Goal: Task Accomplishment & Management: Complete application form

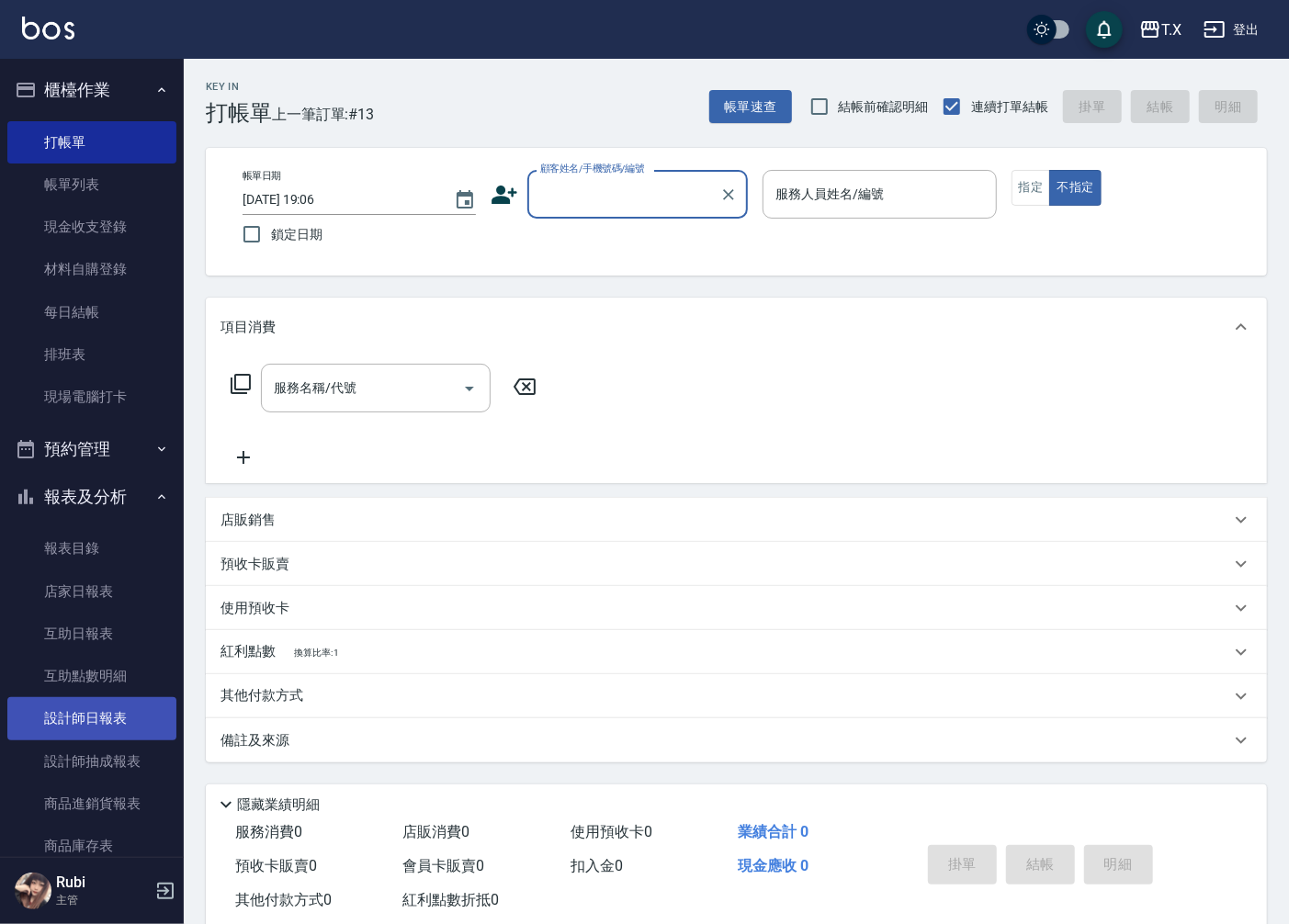
click at [131, 701] on link "設計師日報表" at bounding box center [91, 719] width 169 height 43
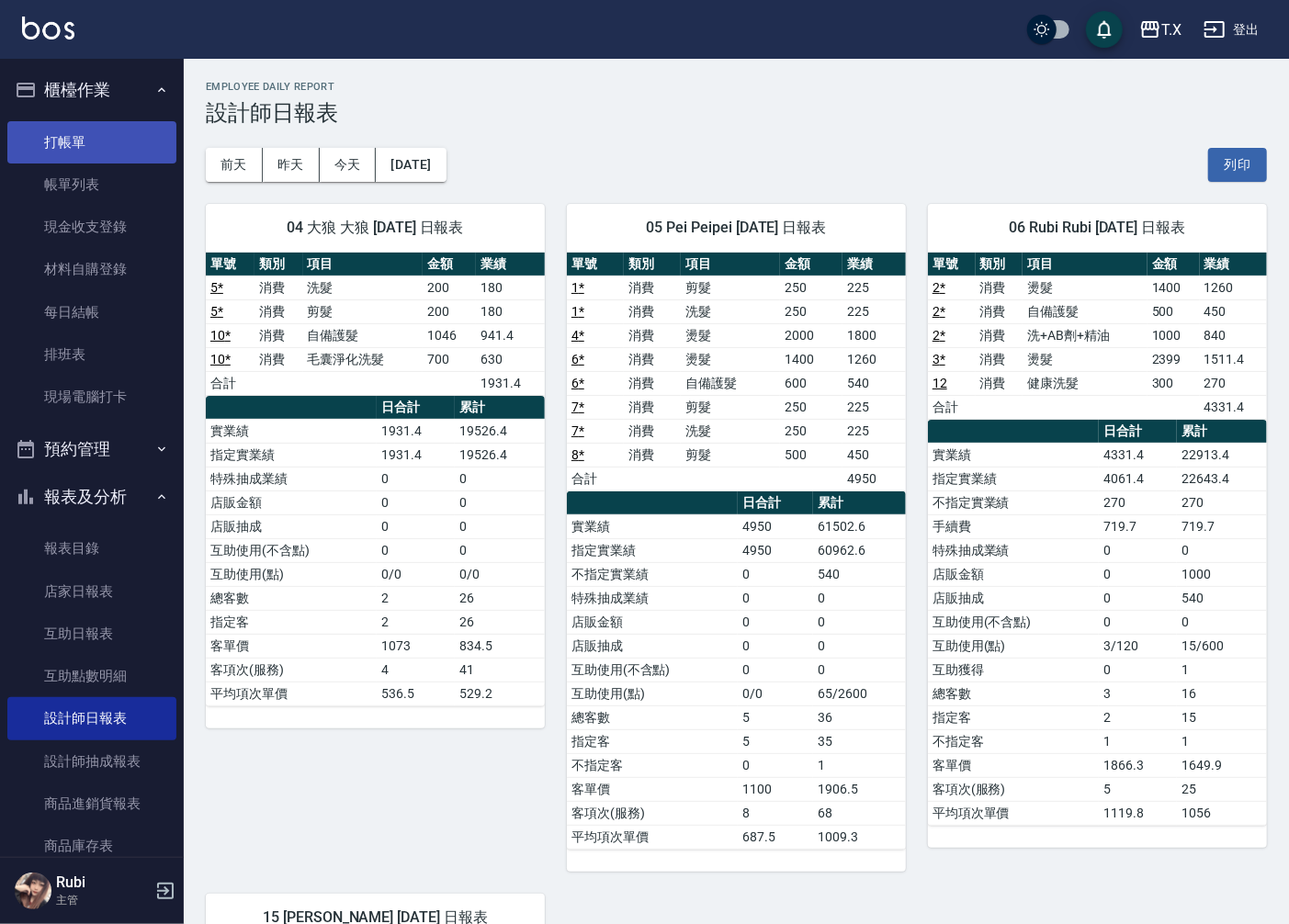
click at [117, 132] on link "打帳單" at bounding box center [91, 142] width 169 height 43
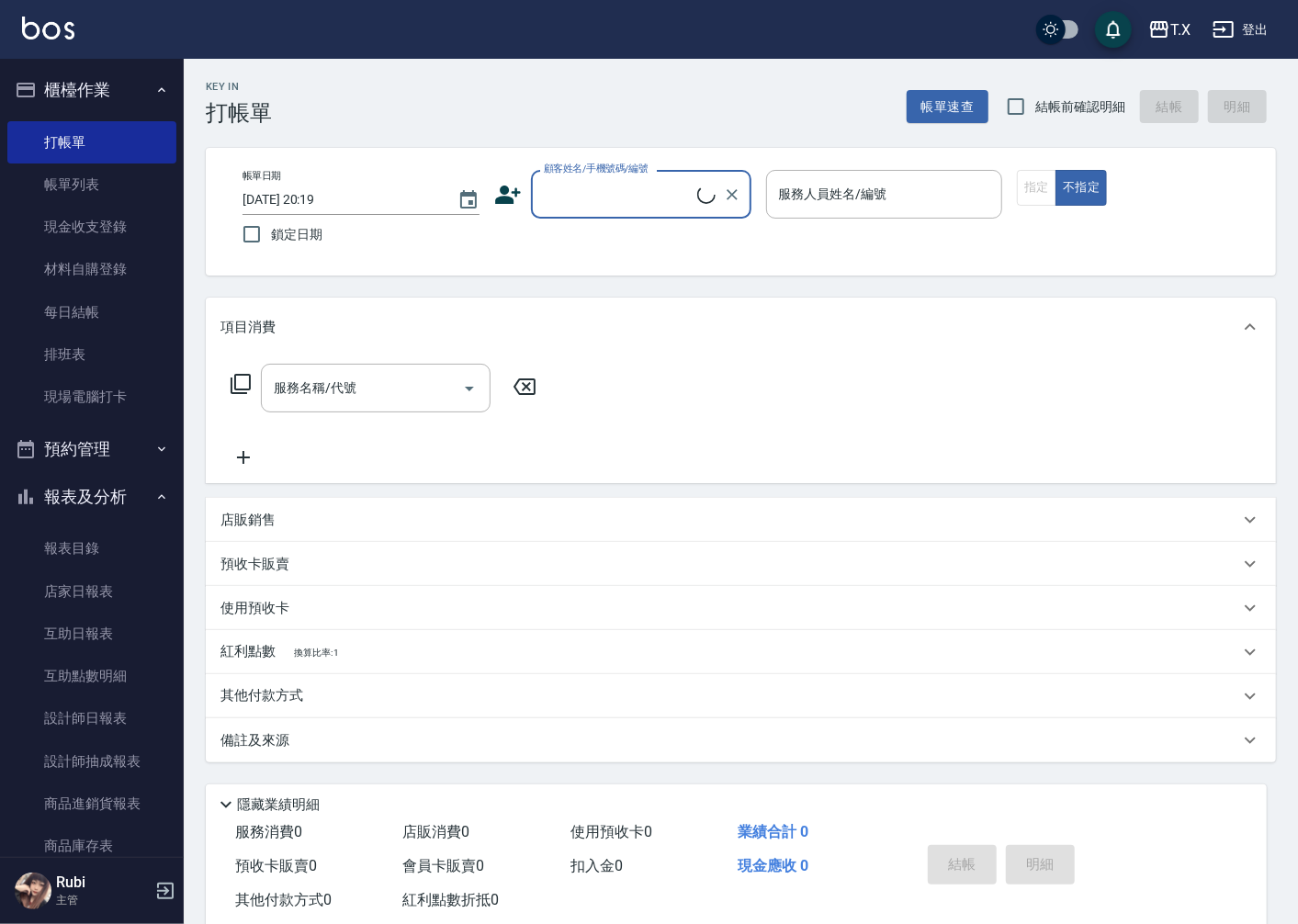
click at [618, 198] on input "顧客姓名/手機號碼/編號" at bounding box center [618, 194] width 158 height 32
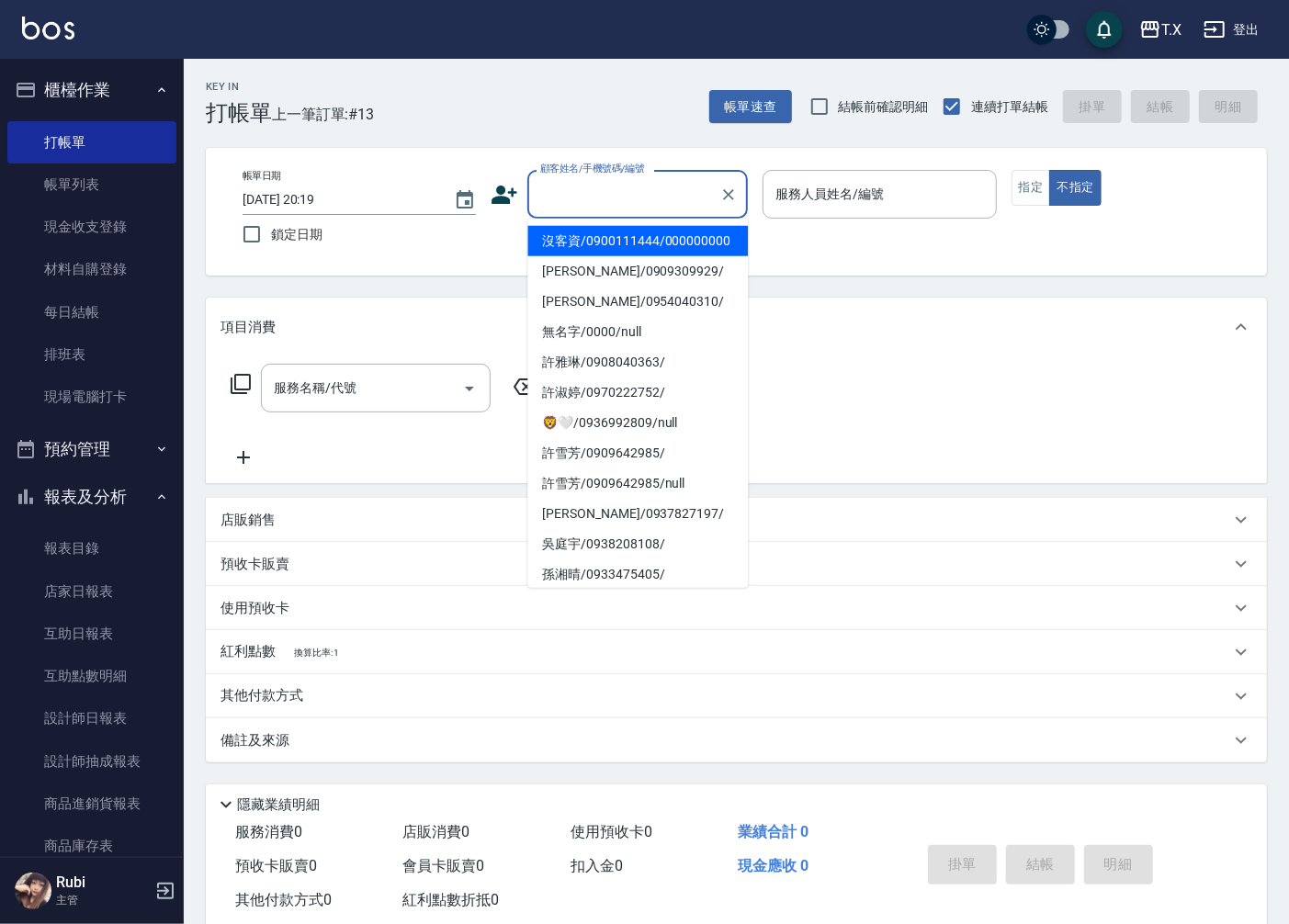
click at [628, 251] on li "沒客資/0900111444/000000000" at bounding box center [638, 241] width 221 height 30
type input "沒客資/0900111444/000000000"
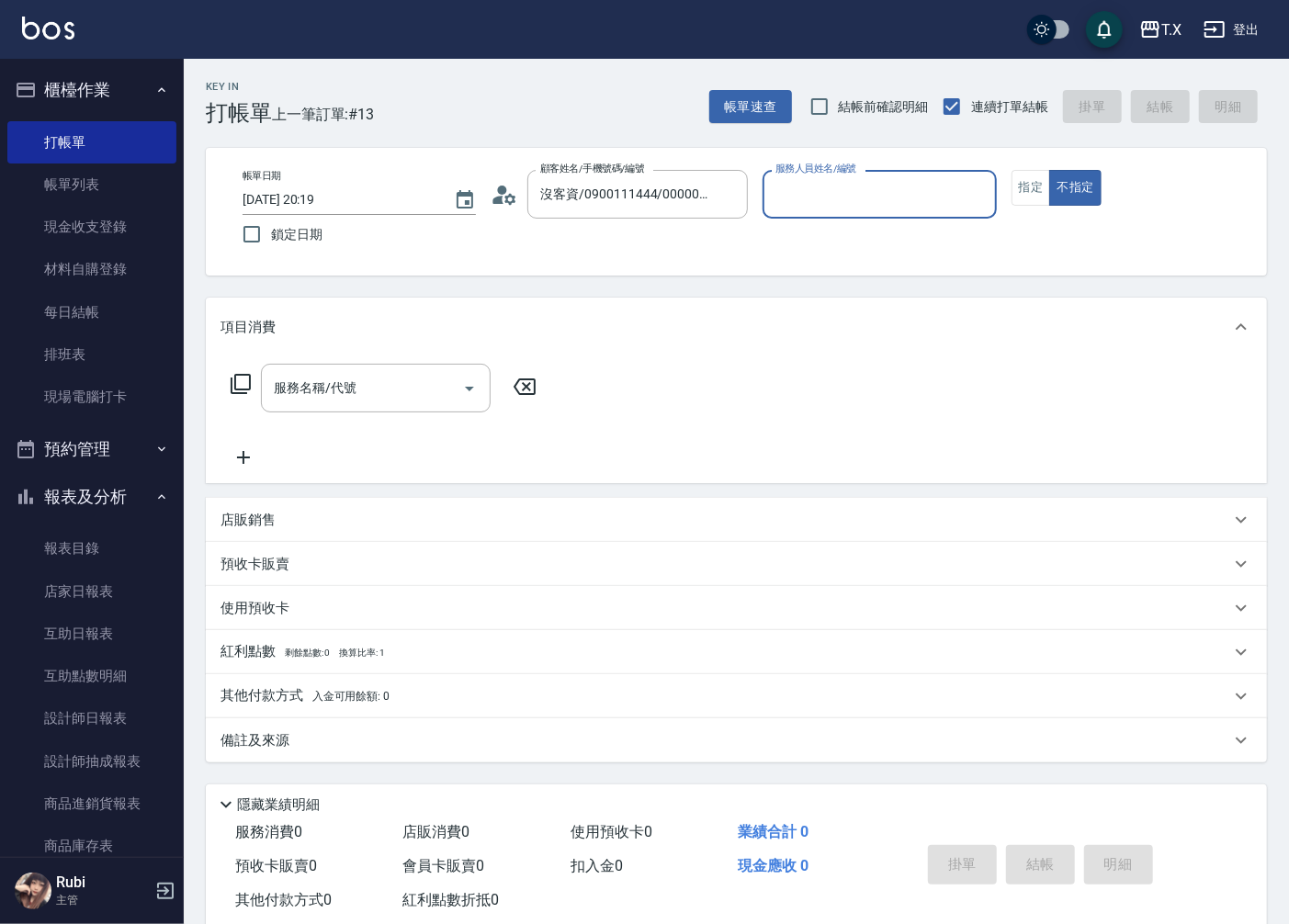
type input "0"
type input "Edison-15"
type button "false"
click at [1022, 188] on button "指定" at bounding box center [1031, 188] width 40 height 36
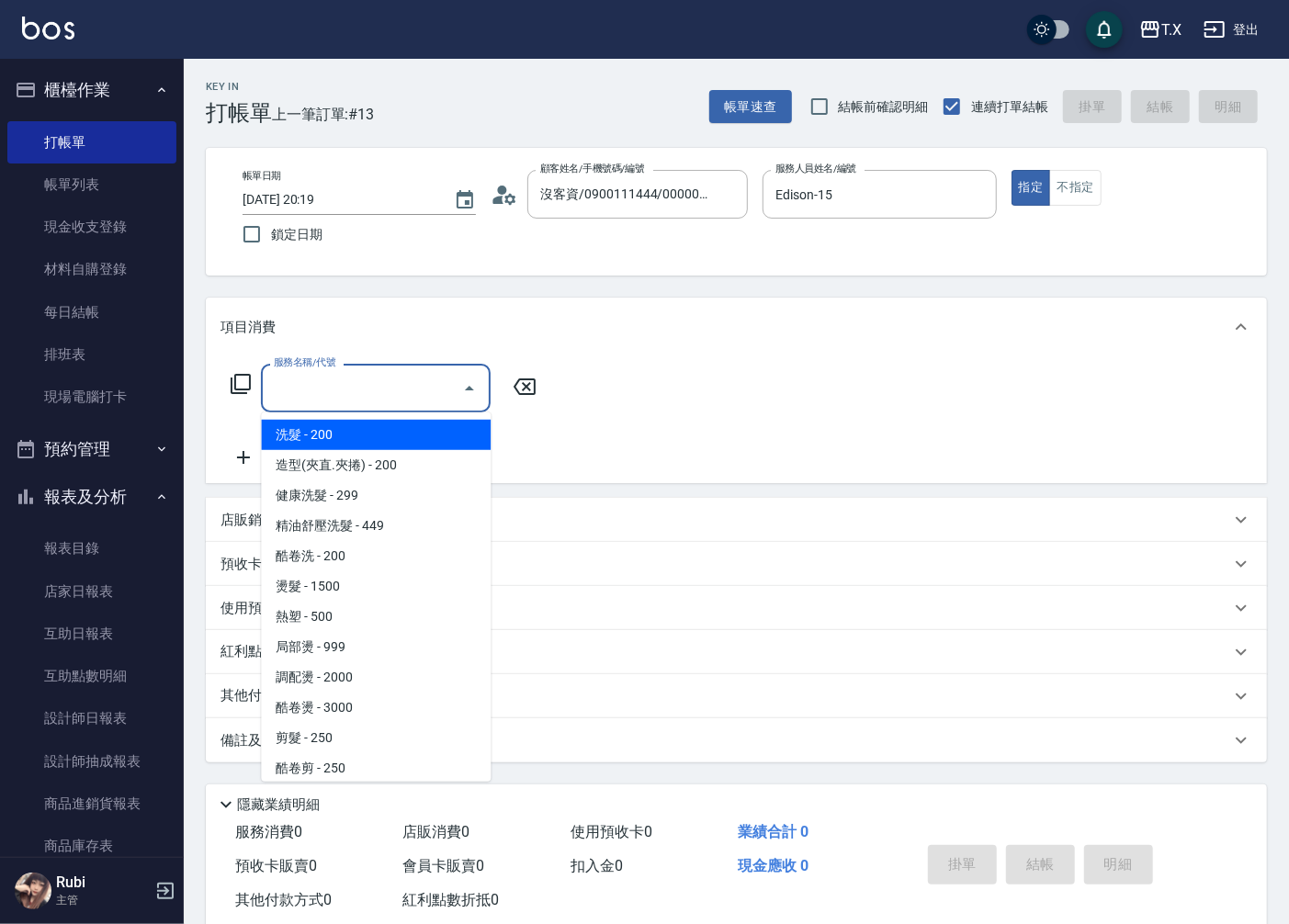
click at [368, 392] on input "服務名稱/代號" at bounding box center [361, 388] width 186 height 32
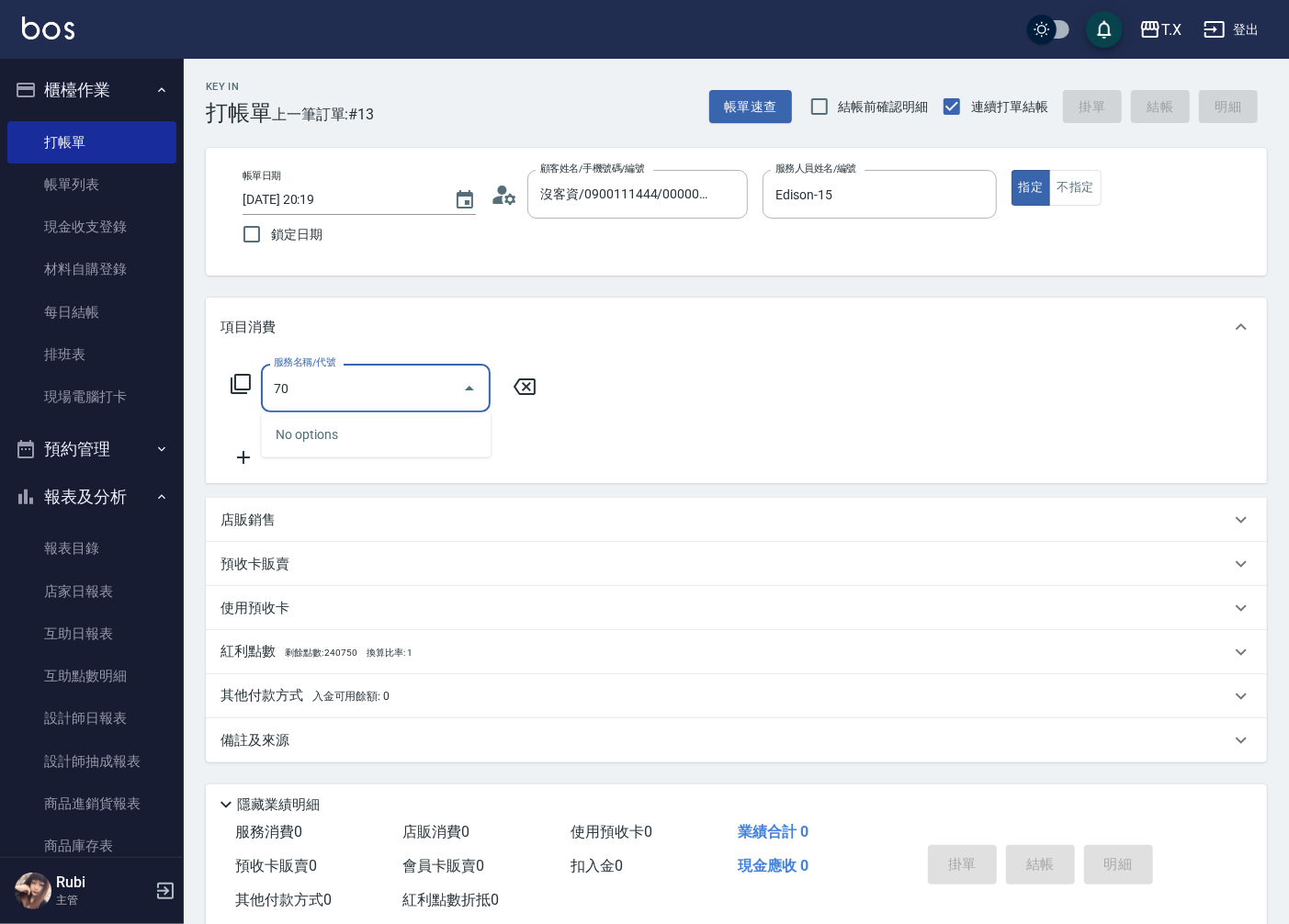
type input "704"
type input "500"
type input "新羽毛鉑金接髮調整(704)"
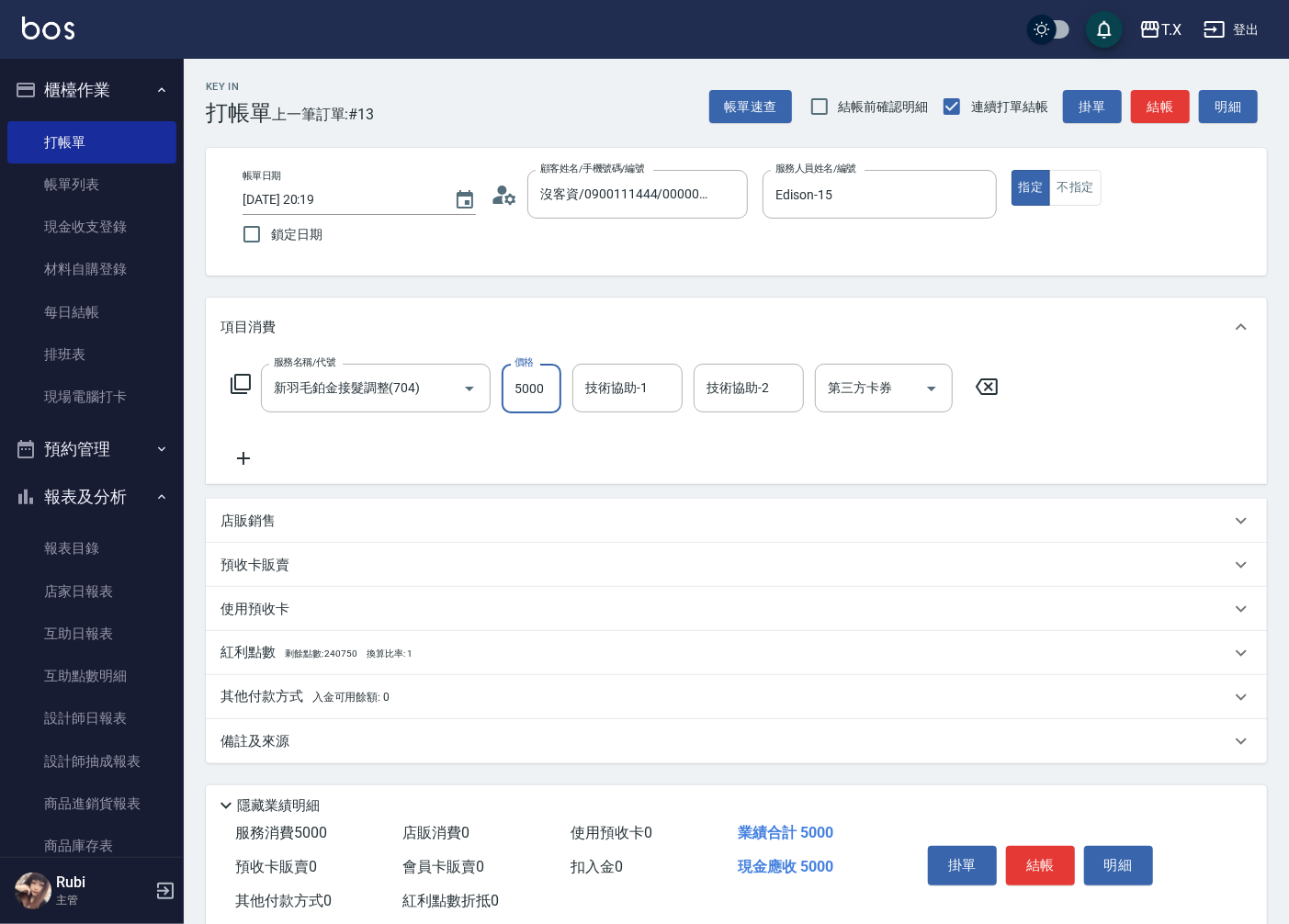
type input "0"
type input "400"
type input "40"
type input "4000"
type input "400"
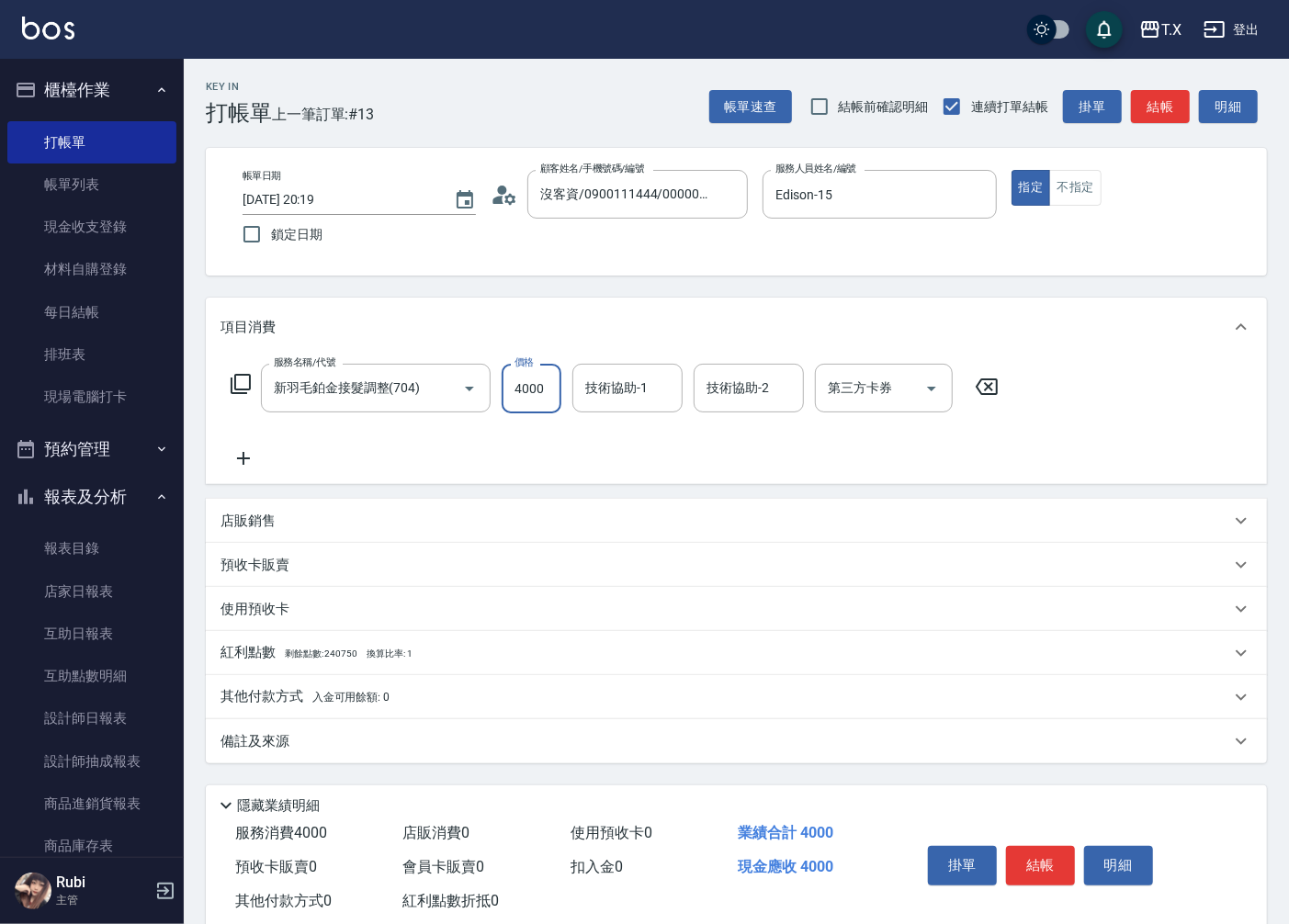
type input "4000"
type input "星星-10"
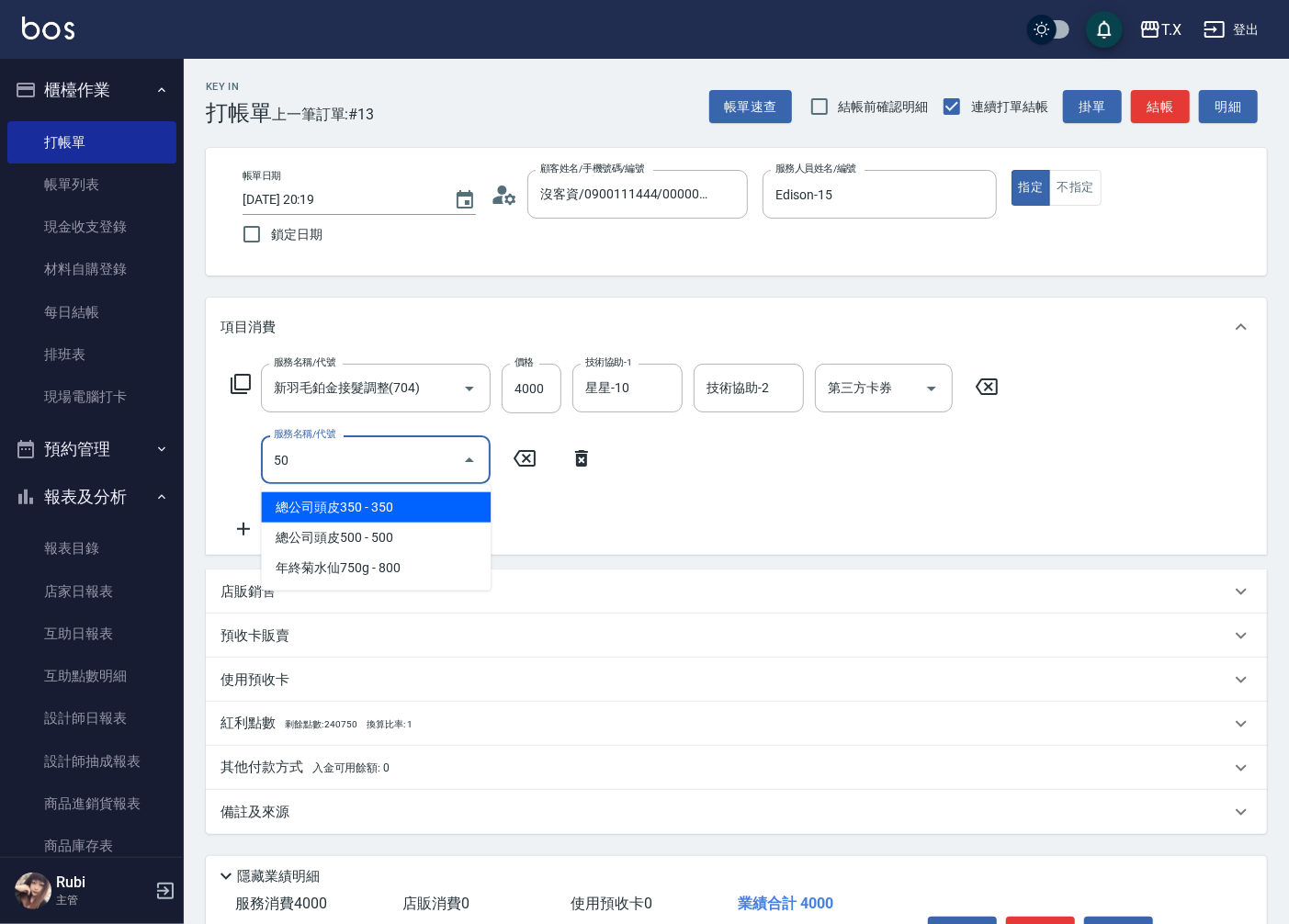
type input "501"
type input "500"
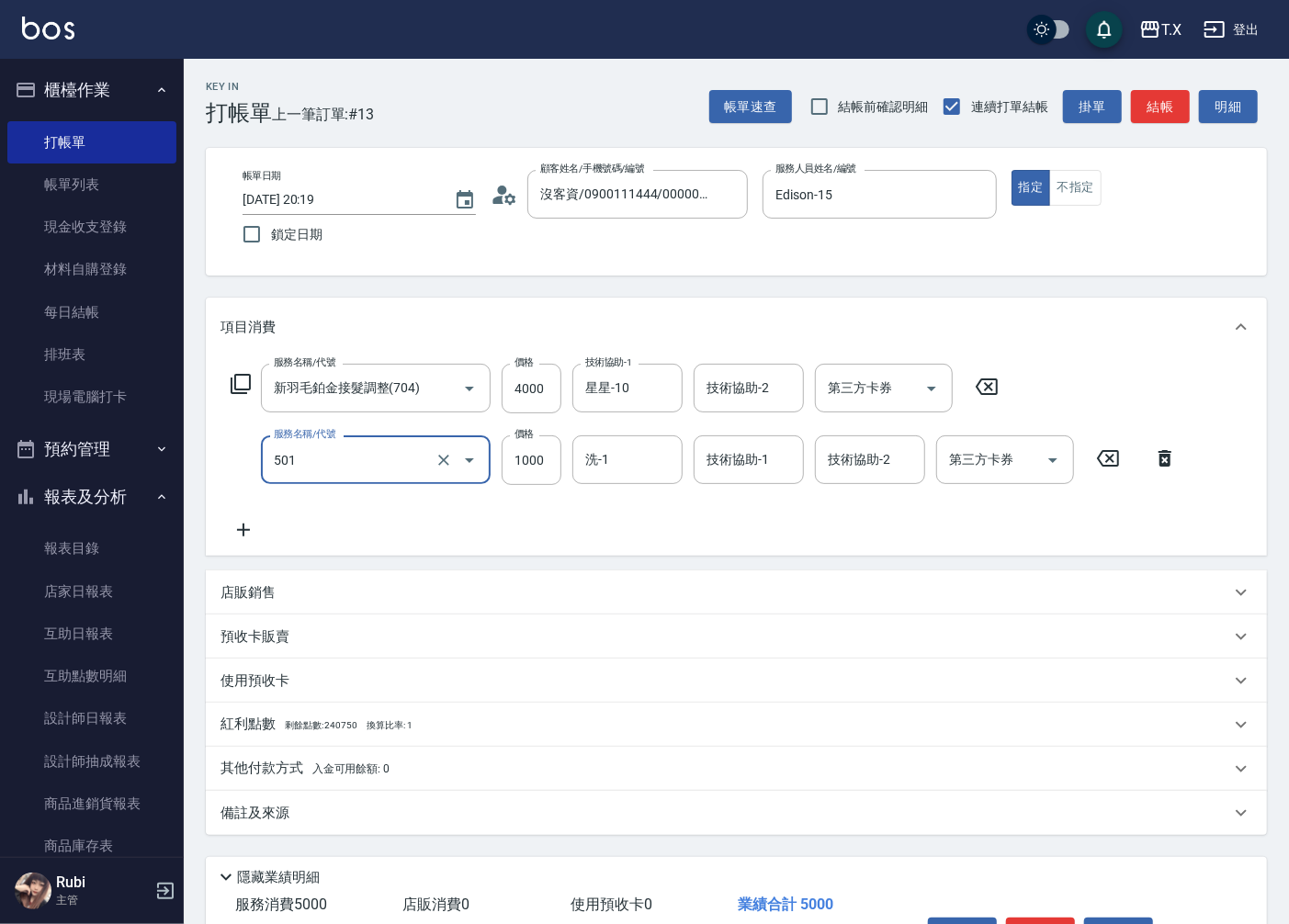
type input "染髮(501)"
type input "2"
type input "400"
type input "200"
type input "600"
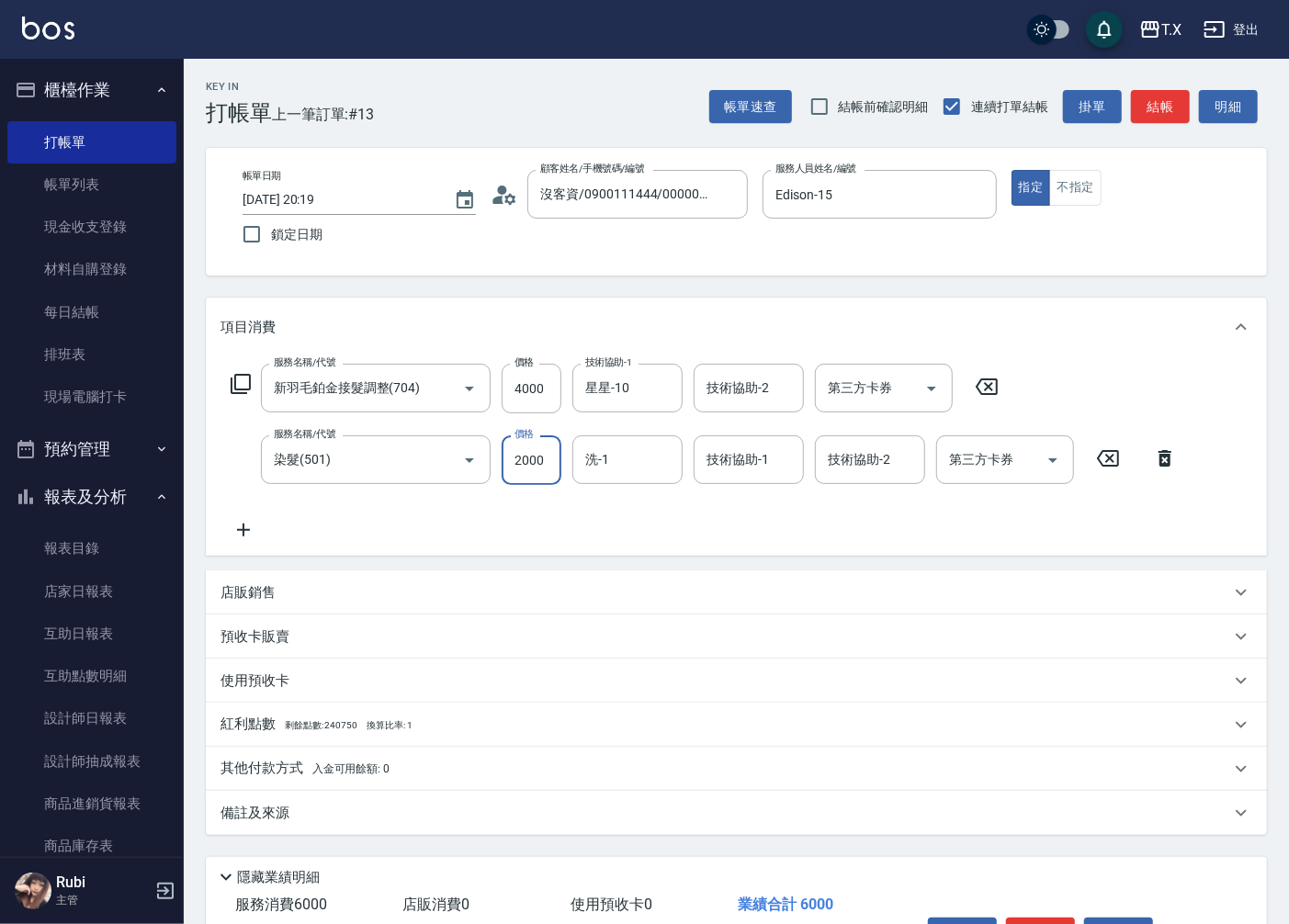
type input "2000"
type input "星星-10"
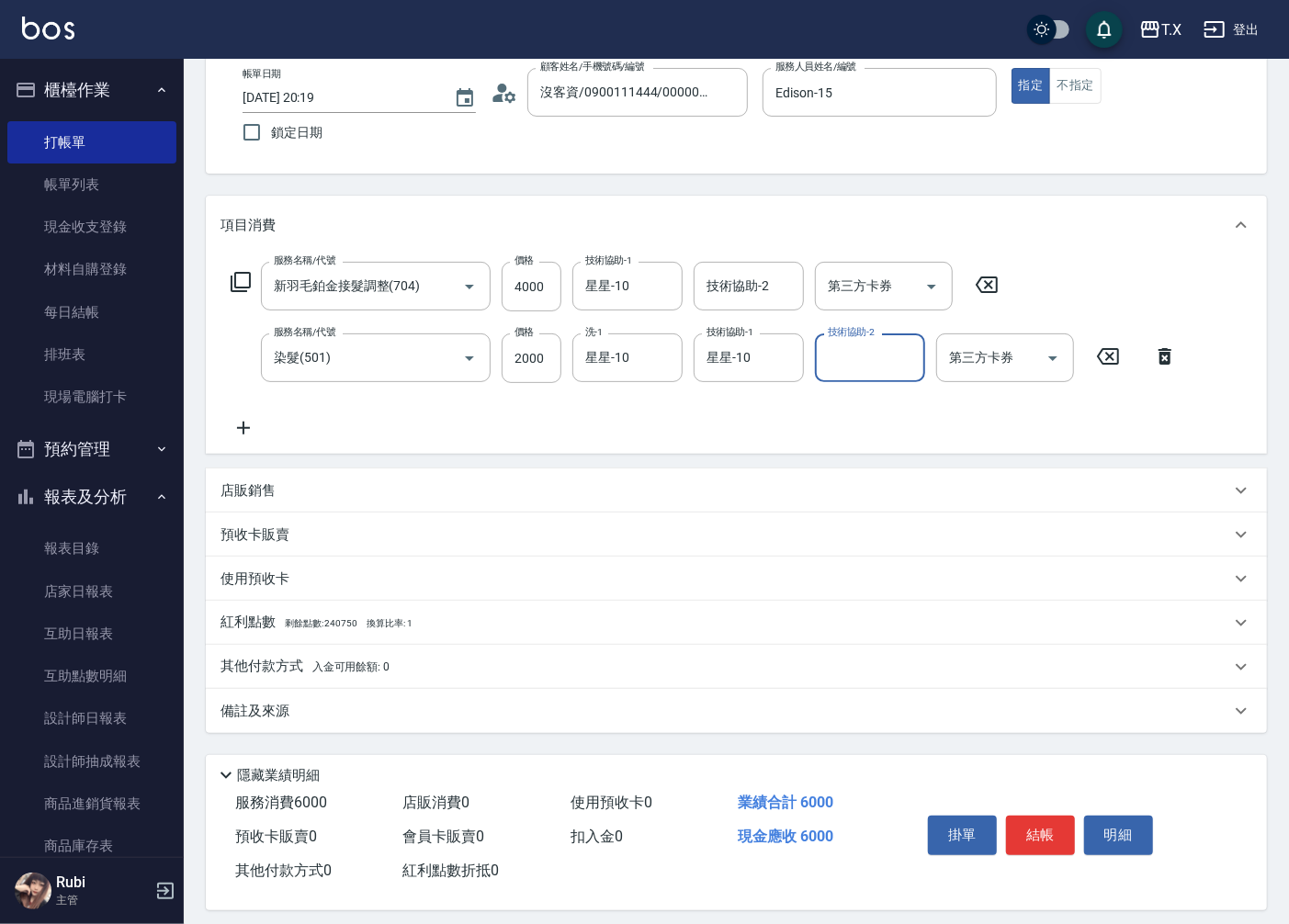
scroll to position [116, 0]
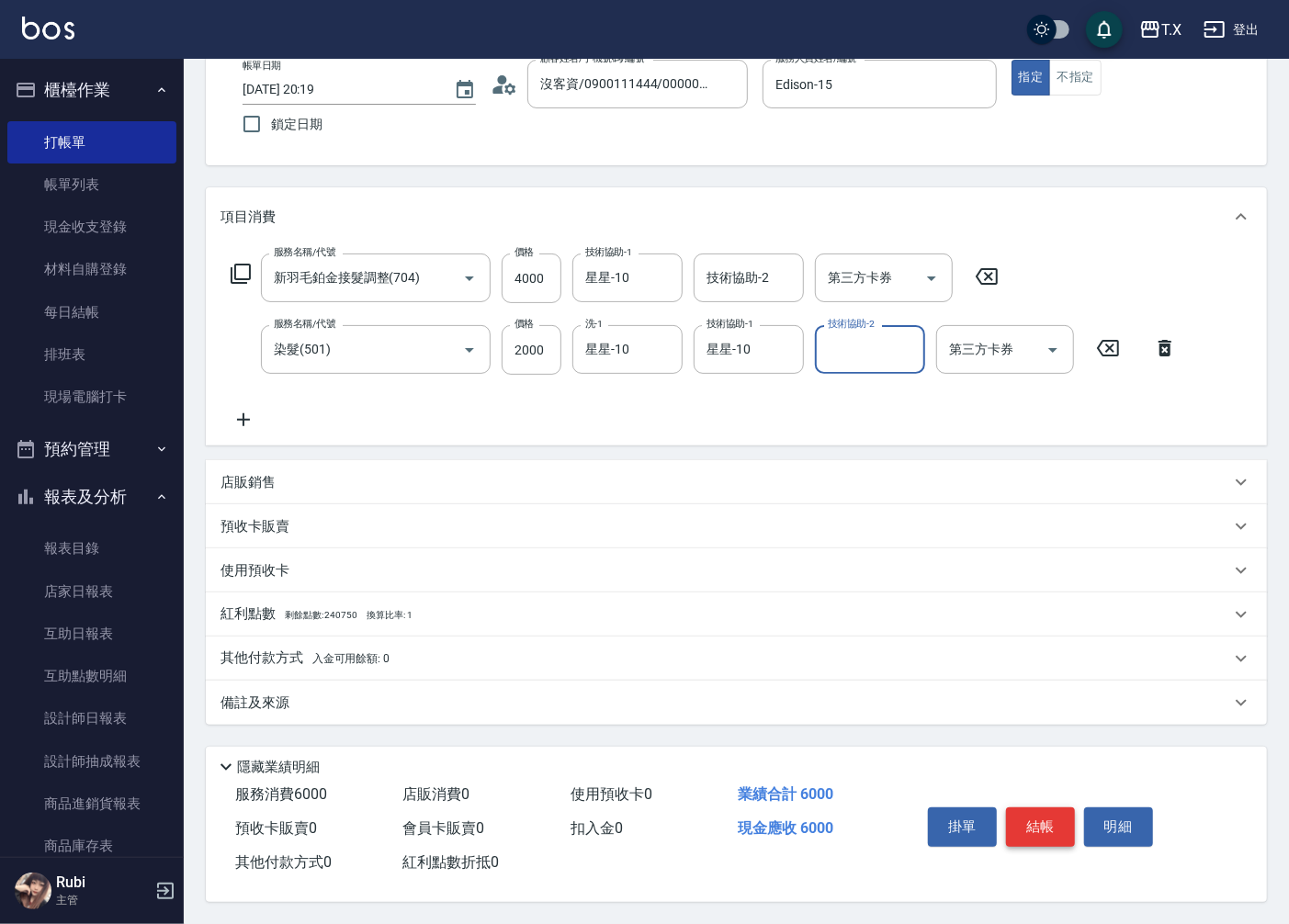
click at [1049, 821] on button "結帳" at bounding box center [1040, 827] width 69 height 39
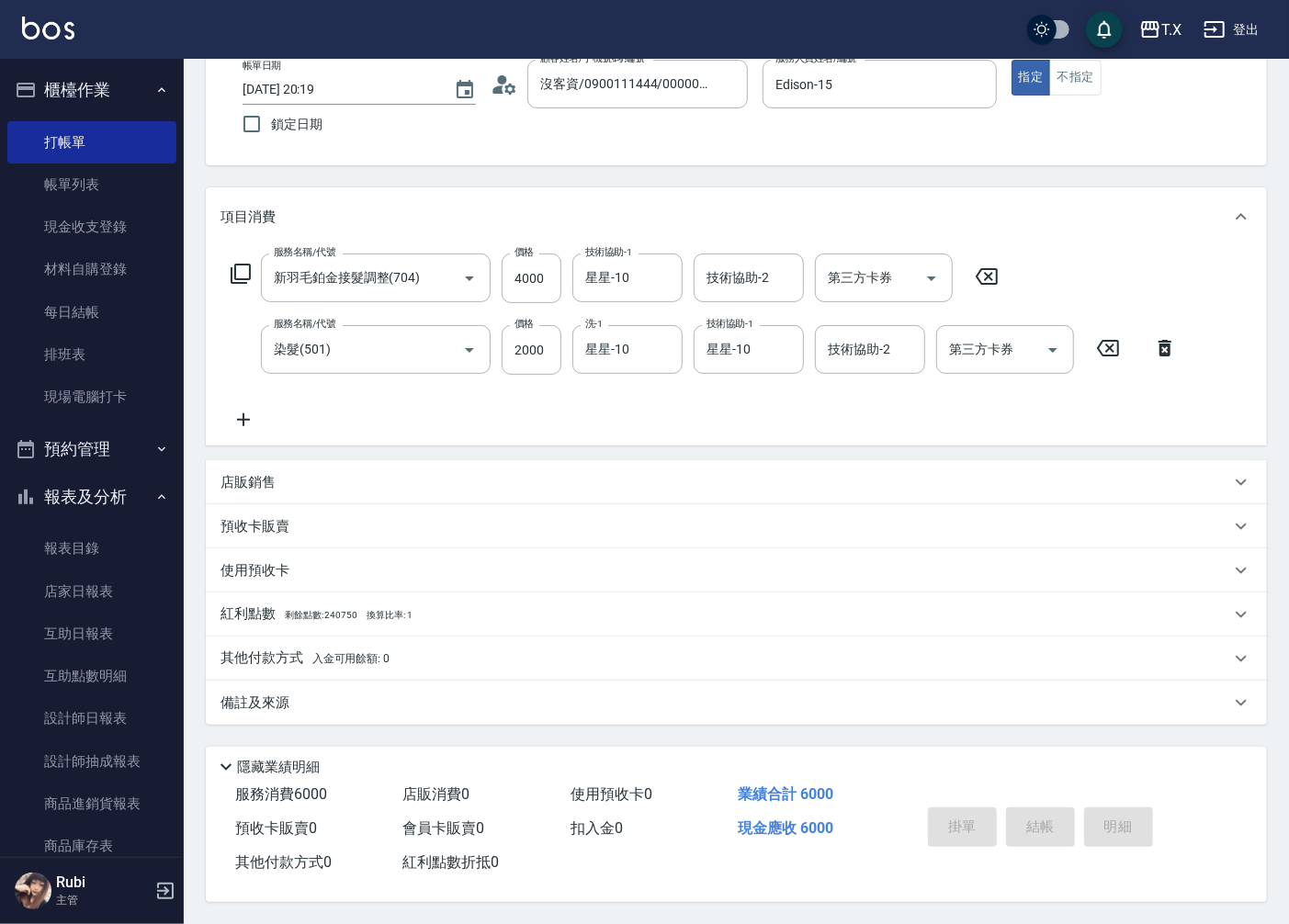
type input "[DATE] 20:20"
type input "0"
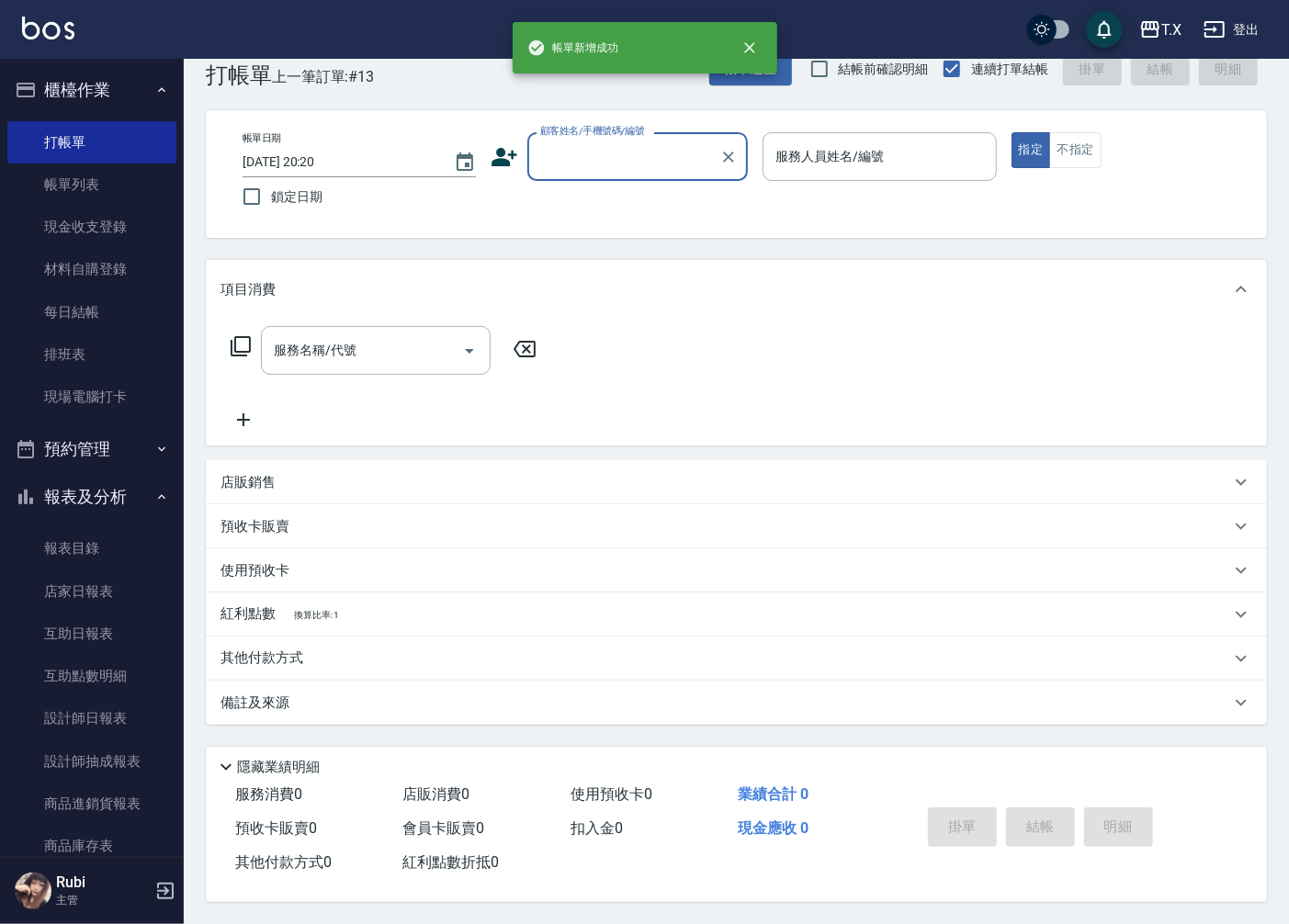
scroll to position [0, 0]
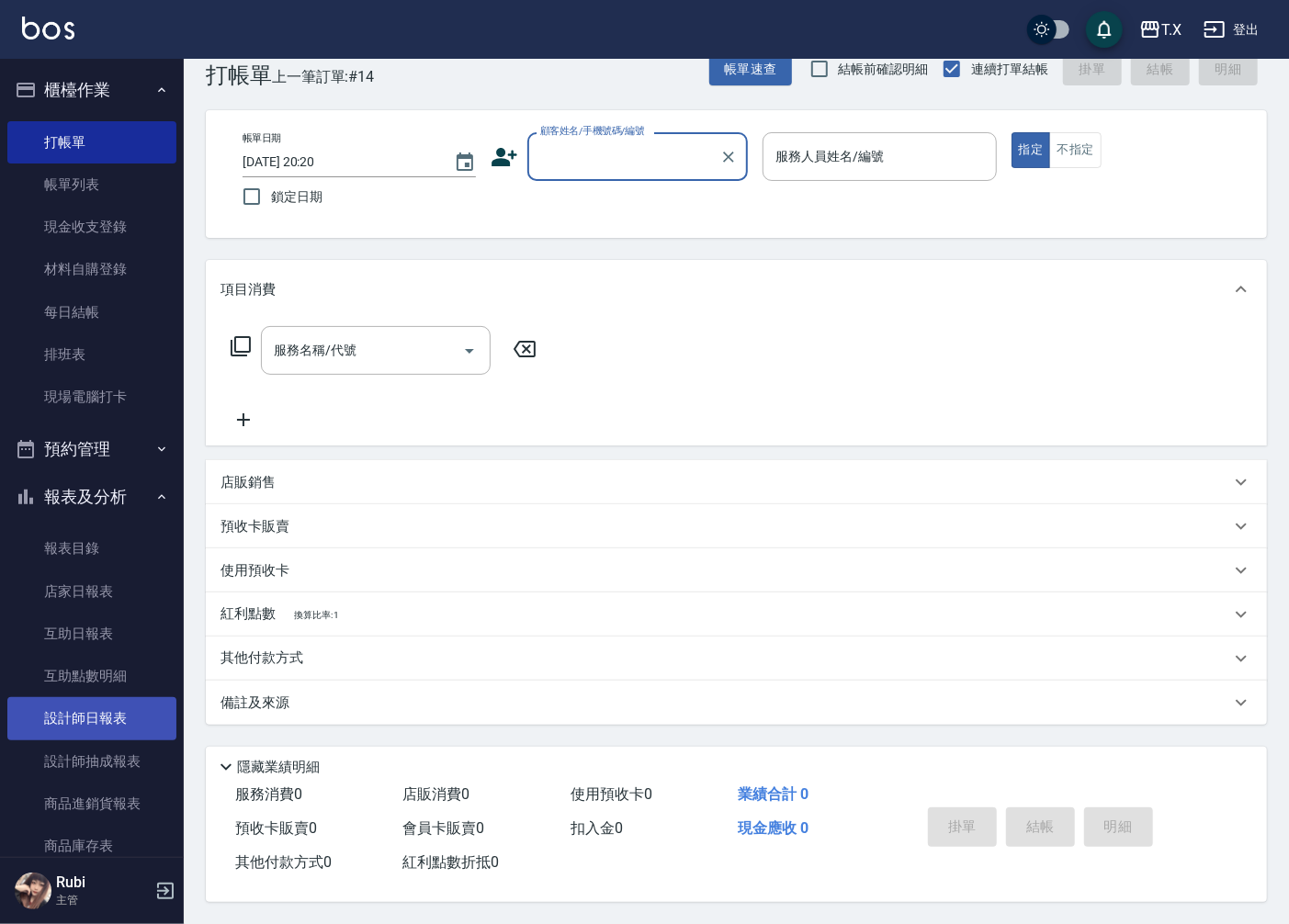
click at [111, 715] on link "設計師日報表" at bounding box center [91, 719] width 169 height 43
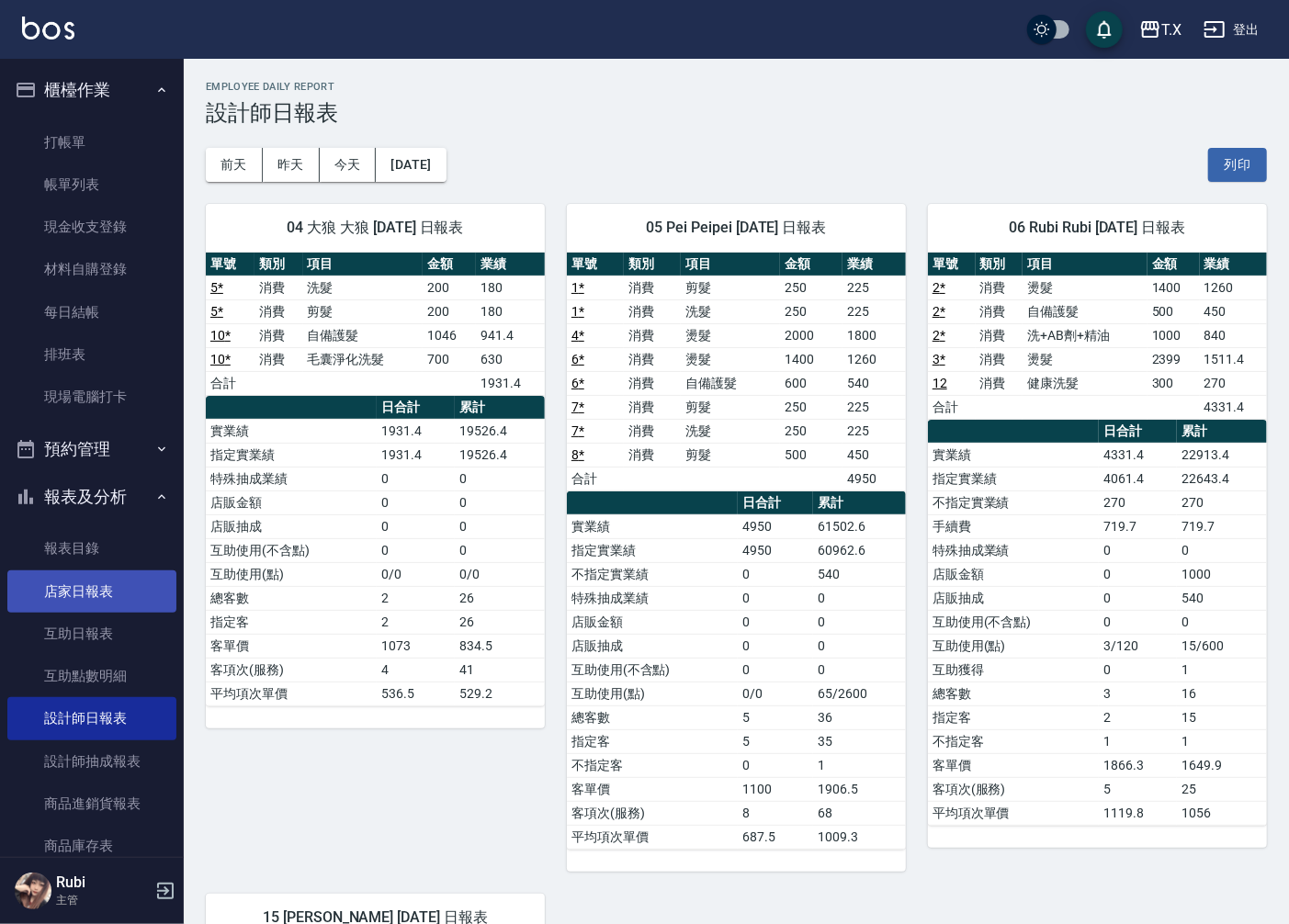
click at [128, 597] on link "店家日報表" at bounding box center [91, 591] width 169 height 43
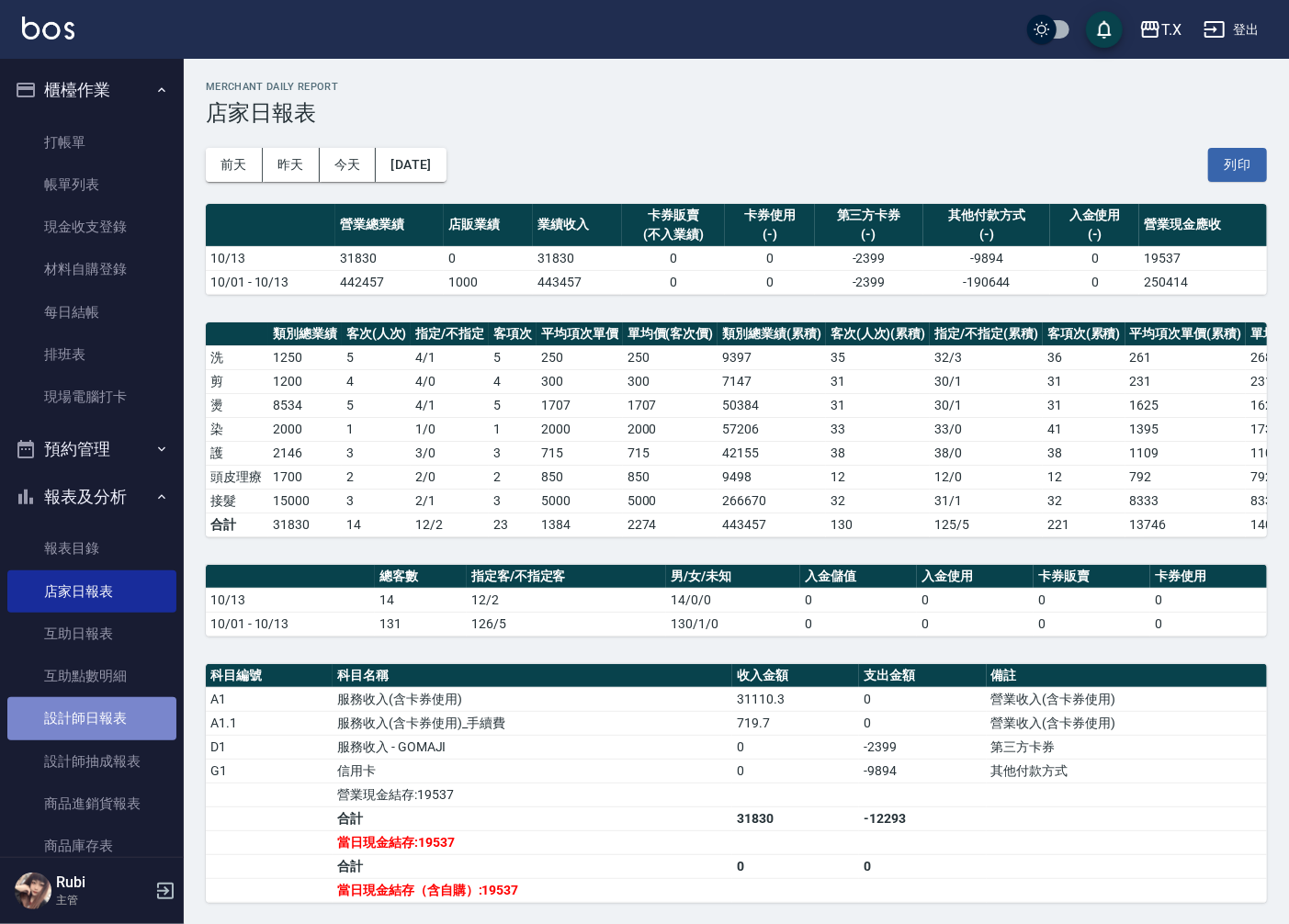
click at [114, 703] on link "設計師日報表" at bounding box center [91, 719] width 169 height 43
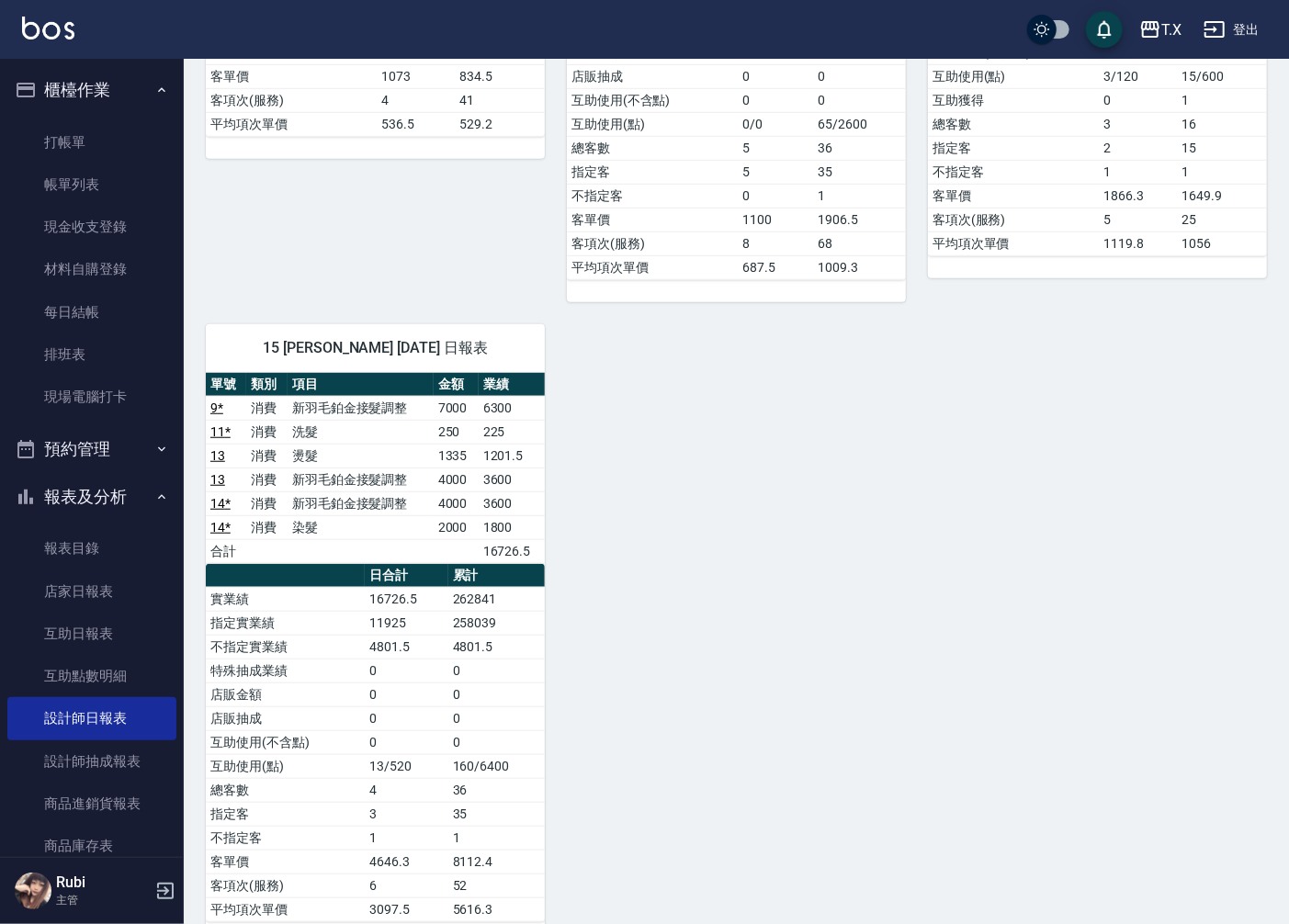
scroll to position [615, 0]
